Goal: Information Seeking & Learning: Learn about a topic

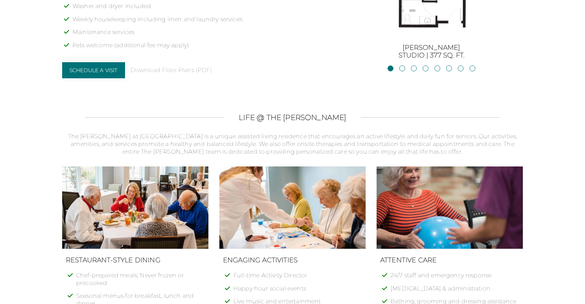
scroll to position [693, 0]
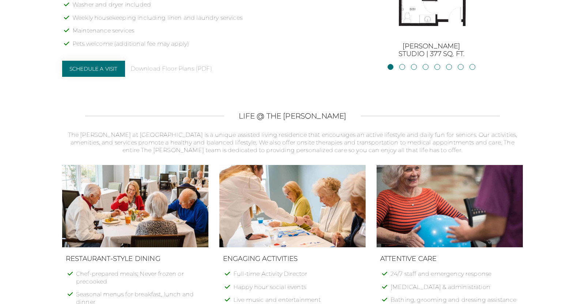
click at [197, 131] on p "The [PERSON_NAME] at [GEOGRAPHIC_DATA] is a unique assisted living residence th…" at bounding box center [292, 142] width 460 height 23
drag, startPoint x: 197, startPoint y: 128, endPoint x: 370, endPoint y: 127, distance: 173.2
click at [370, 131] on p "The [PERSON_NAME] at [GEOGRAPHIC_DATA] is a unique assisted living residence th…" at bounding box center [292, 142] width 460 height 23
copy p "assisted living residence that encourages an active lifestyle"
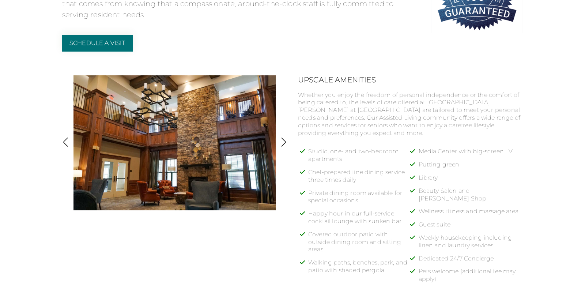
scroll to position [288, 0]
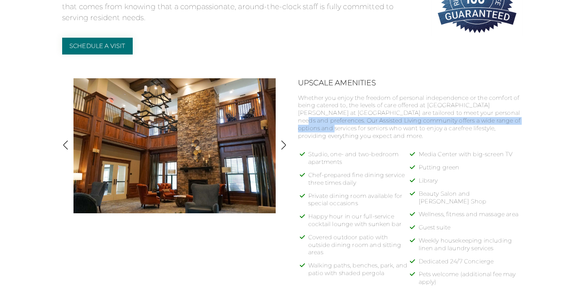
drag, startPoint x: 494, startPoint y: 111, endPoint x: 319, endPoint y: 130, distance: 175.7
click at [319, 130] on p "Whether you enjoy the freedom of personal independence or the comfort of being …" at bounding box center [410, 117] width 225 height 46
copy p "Our Assisted Living community offers a wide range of options and services for s…"
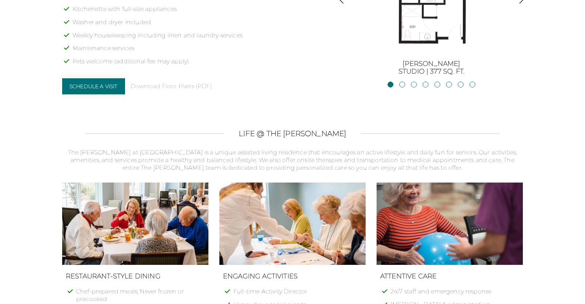
scroll to position [675, 0]
click at [196, 148] on p "The [PERSON_NAME] at [GEOGRAPHIC_DATA] is a unique assisted living residence th…" at bounding box center [292, 159] width 460 height 23
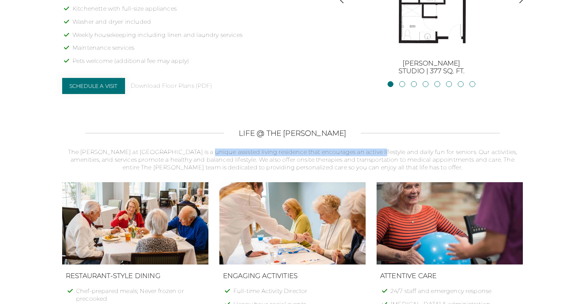
drag, startPoint x: 196, startPoint y: 143, endPoint x: 371, endPoint y: 136, distance: 174.8
click at [371, 136] on div "LIFE @ THE [PERSON_NAME] The [PERSON_NAME] at [GEOGRAPHIC_DATA] is a unique ass…" at bounding box center [292, 261] width 460 height 265
copy p "assisted living residence that encourages an active lifestyle"
